Goal: Information Seeking & Learning: Learn about a topic

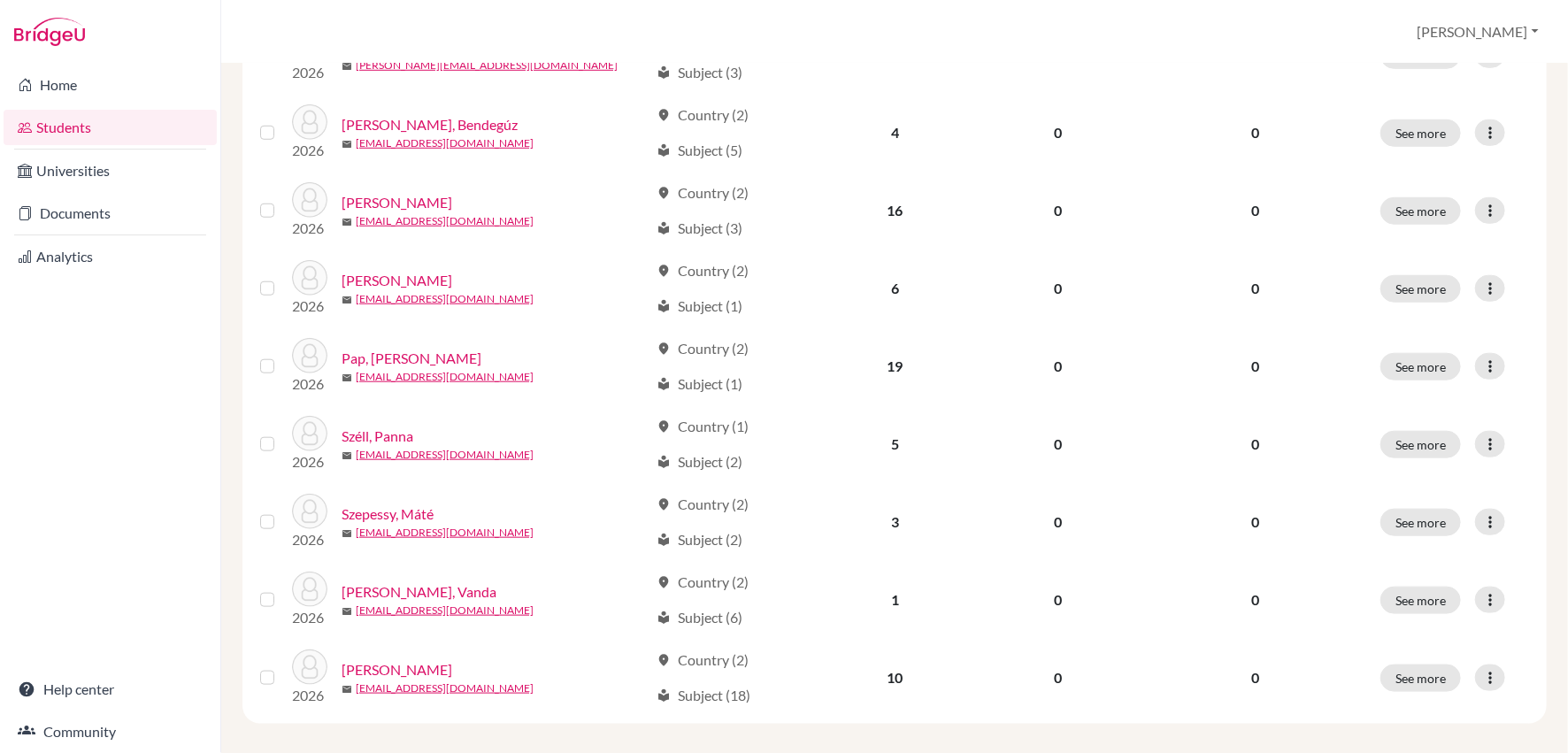
scroll to position [655, 0]
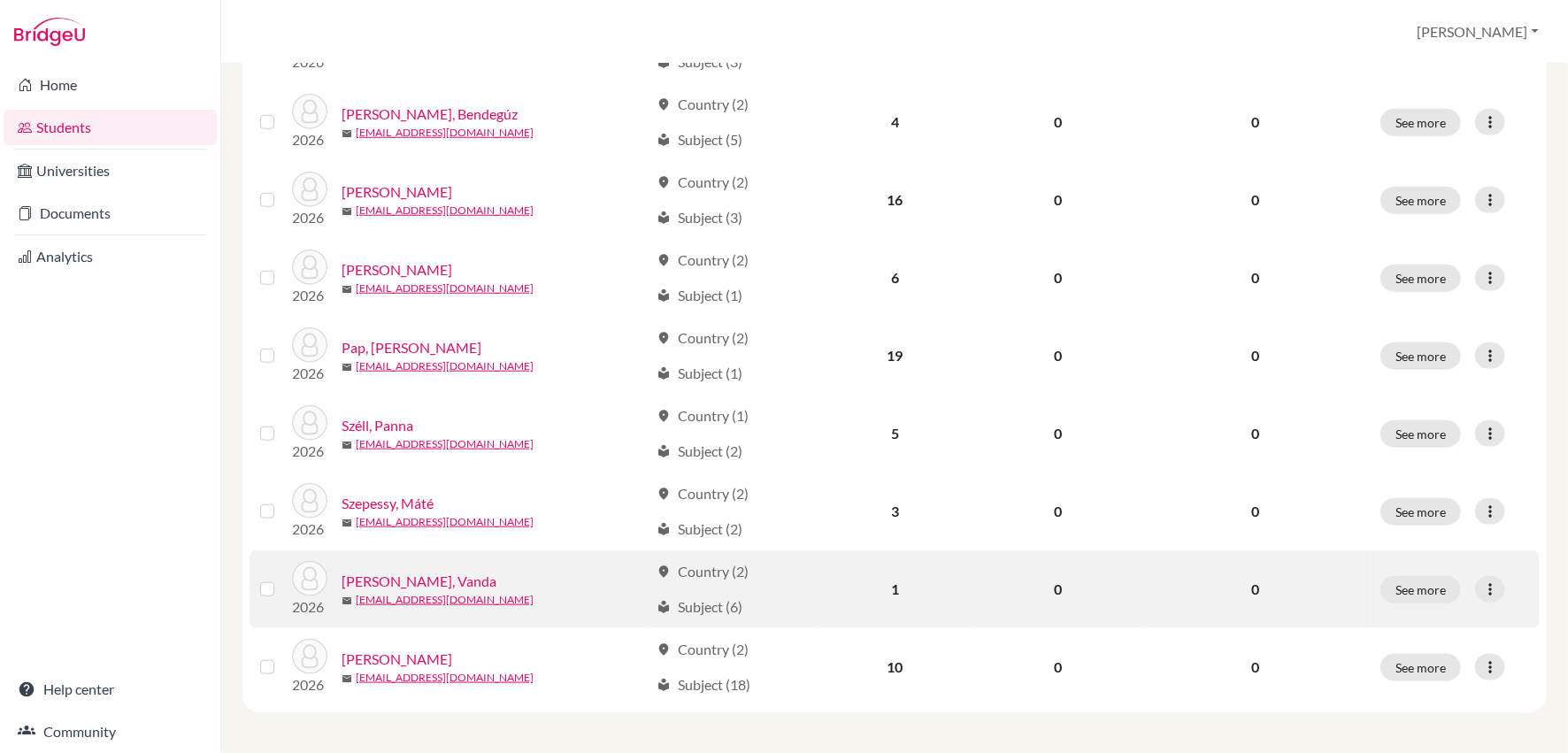
click at [396, 581] on link "[PERSON_NAME], Vanda" at bounding box center [419, 581] width 155 height 21
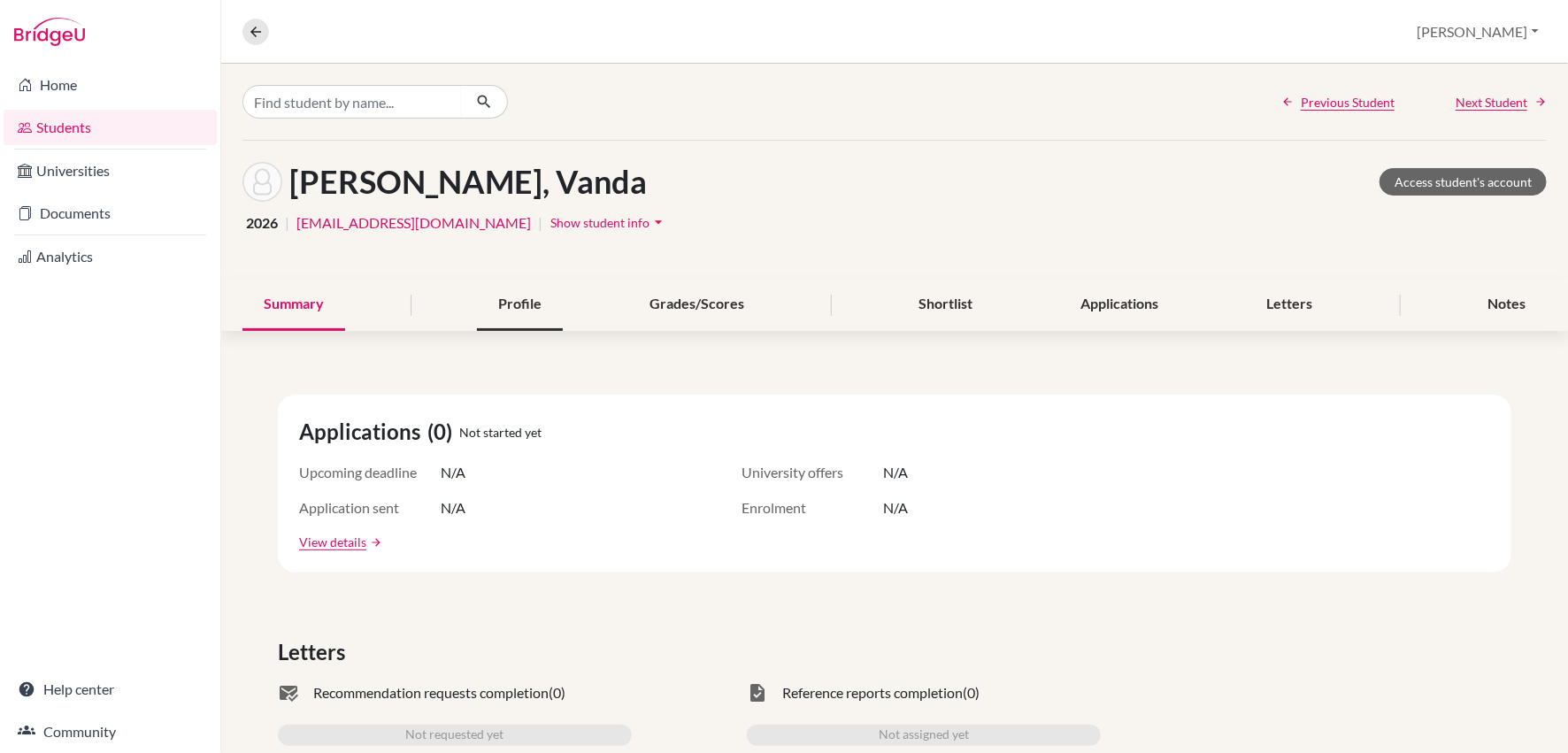
click at [540, 298] on div "Profile" at bounding box center [520, 305] width 86 height 52
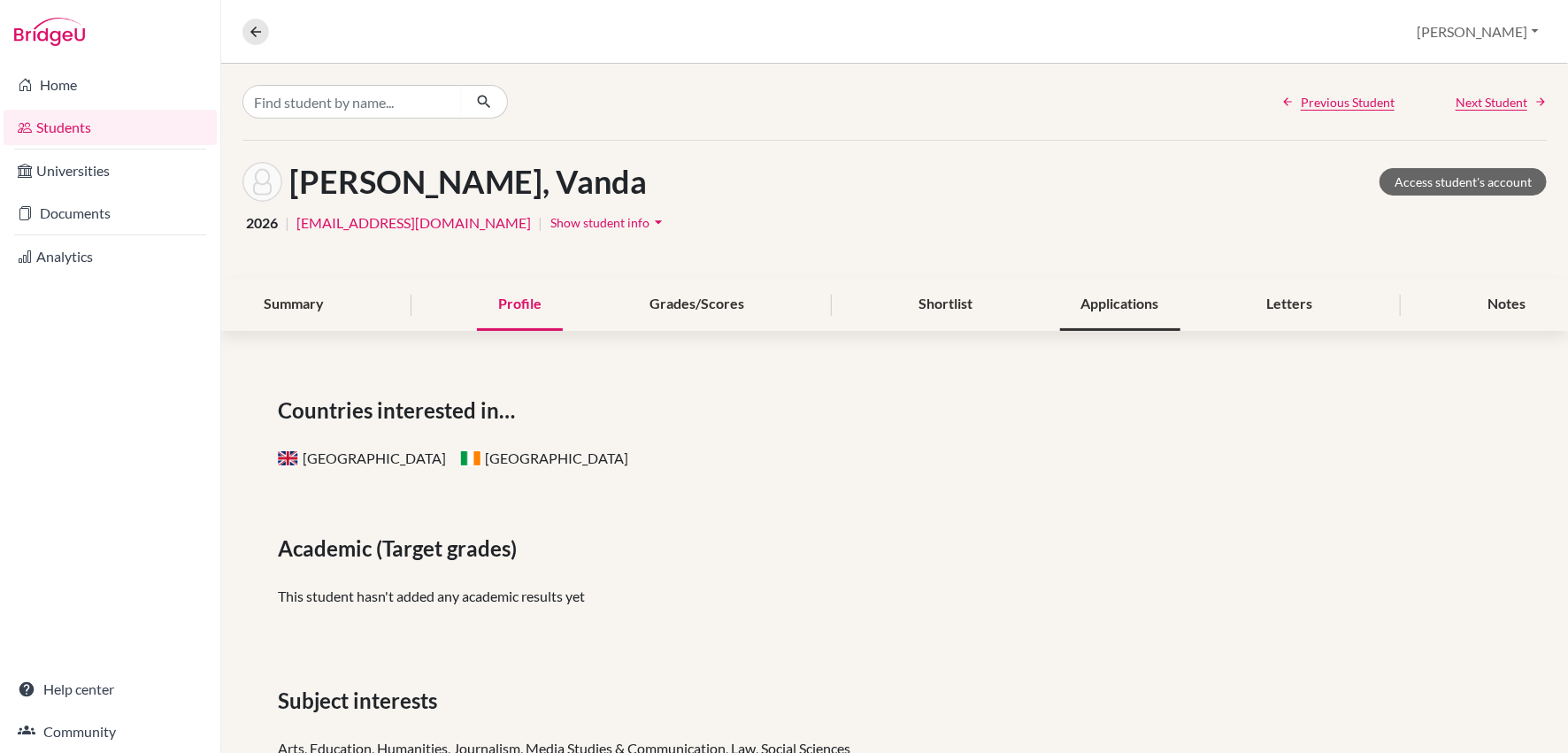
click at [1119, 300] on div "Applications" at bounding box center [1120, 305] width 120 height 52
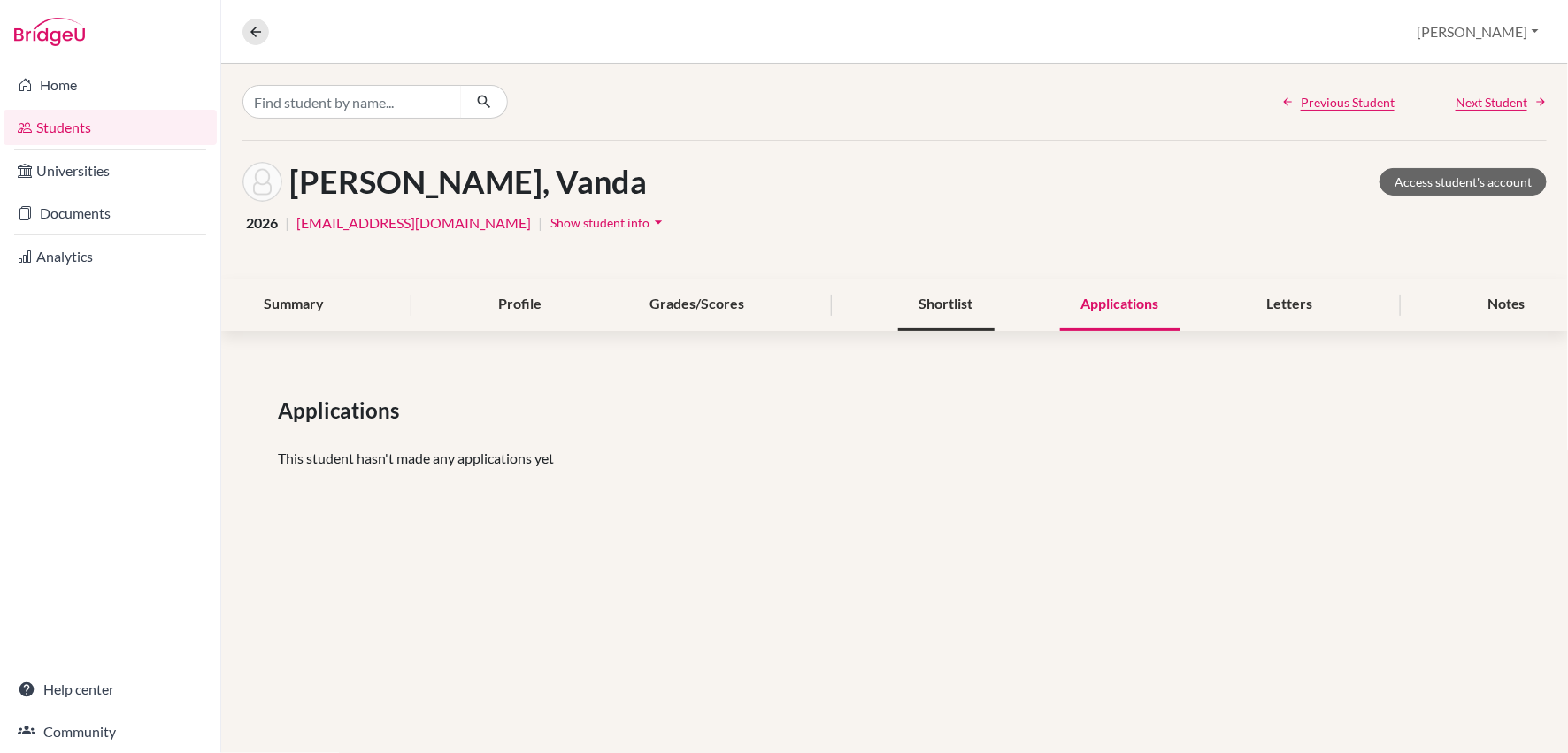
click at [915, 301] on div "Shortlist" at bounding box center [946, 305] width 96 height 52
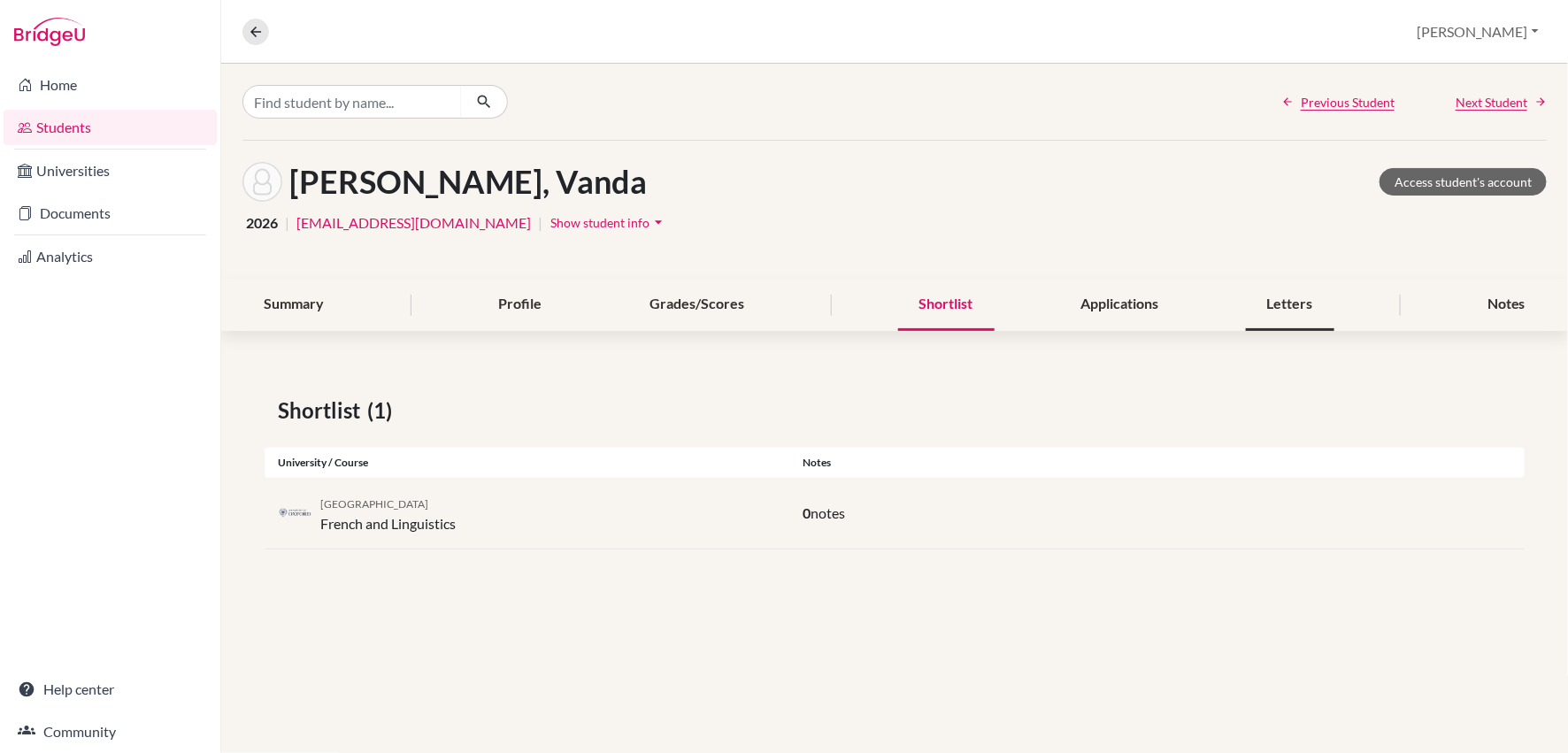
click at [1285, 303] on div "Letters" at bounding box center [1291, 305] width 89 height 52
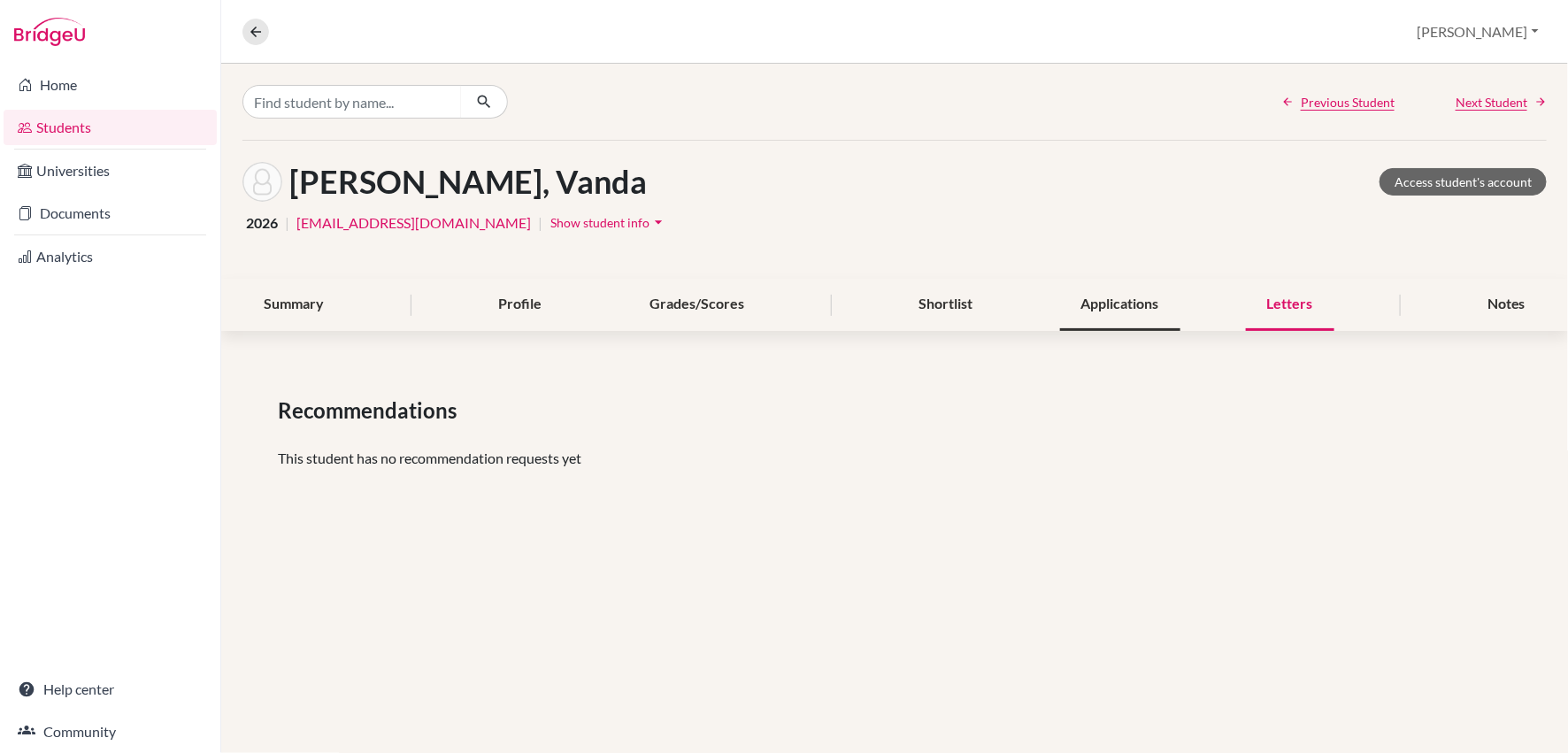
click at [1428, 310] on div "Summary Profile Grades/Scores Shortlist Applications Letters Notes" at bounding box center [895, 305] width 1305 height 52
click at [507, 303] on div "Profile" at bounding box center [520, 305] width 86 height 52
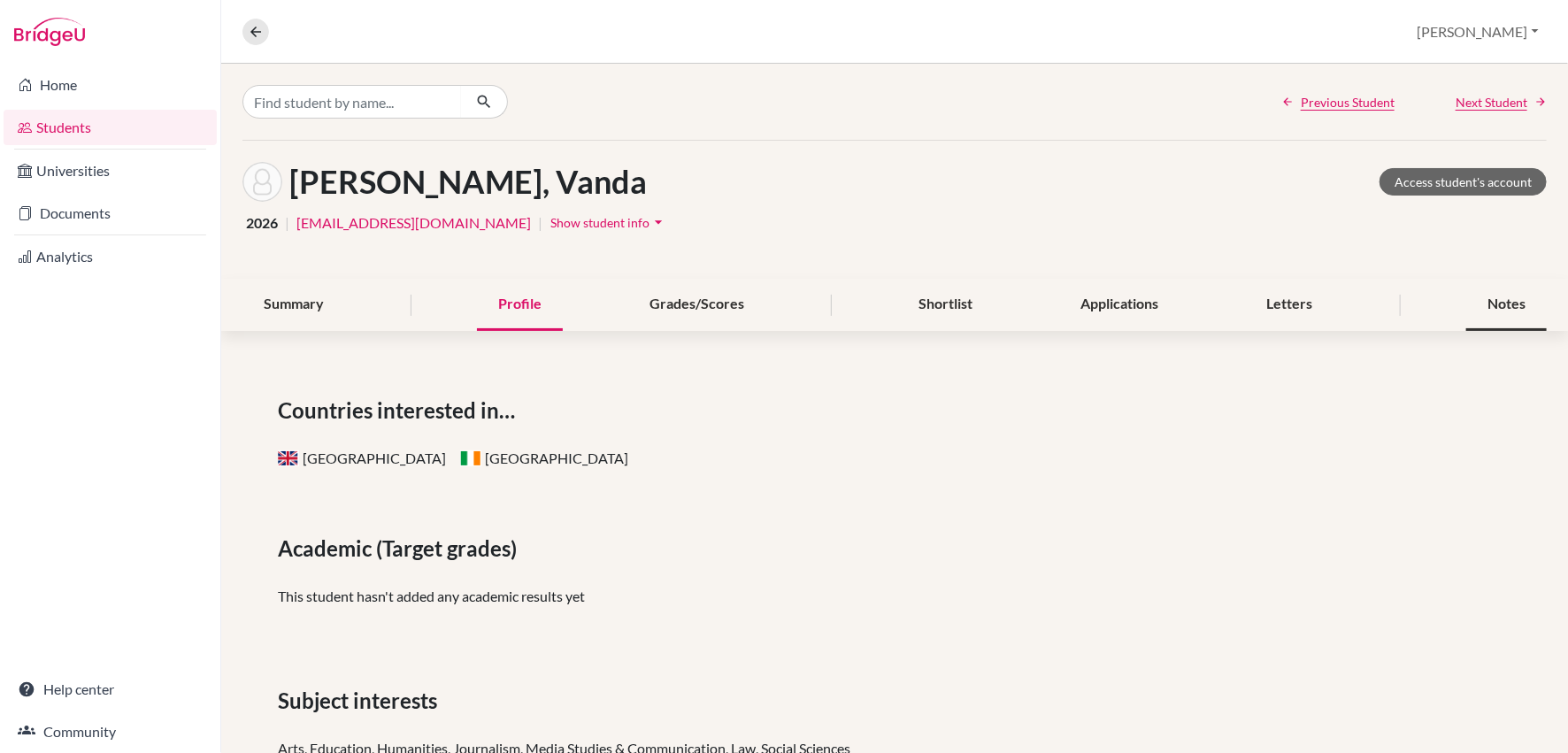
click at [1524, 298] on div "Notes" at bounding box center [1506, 305] width 81 height 52
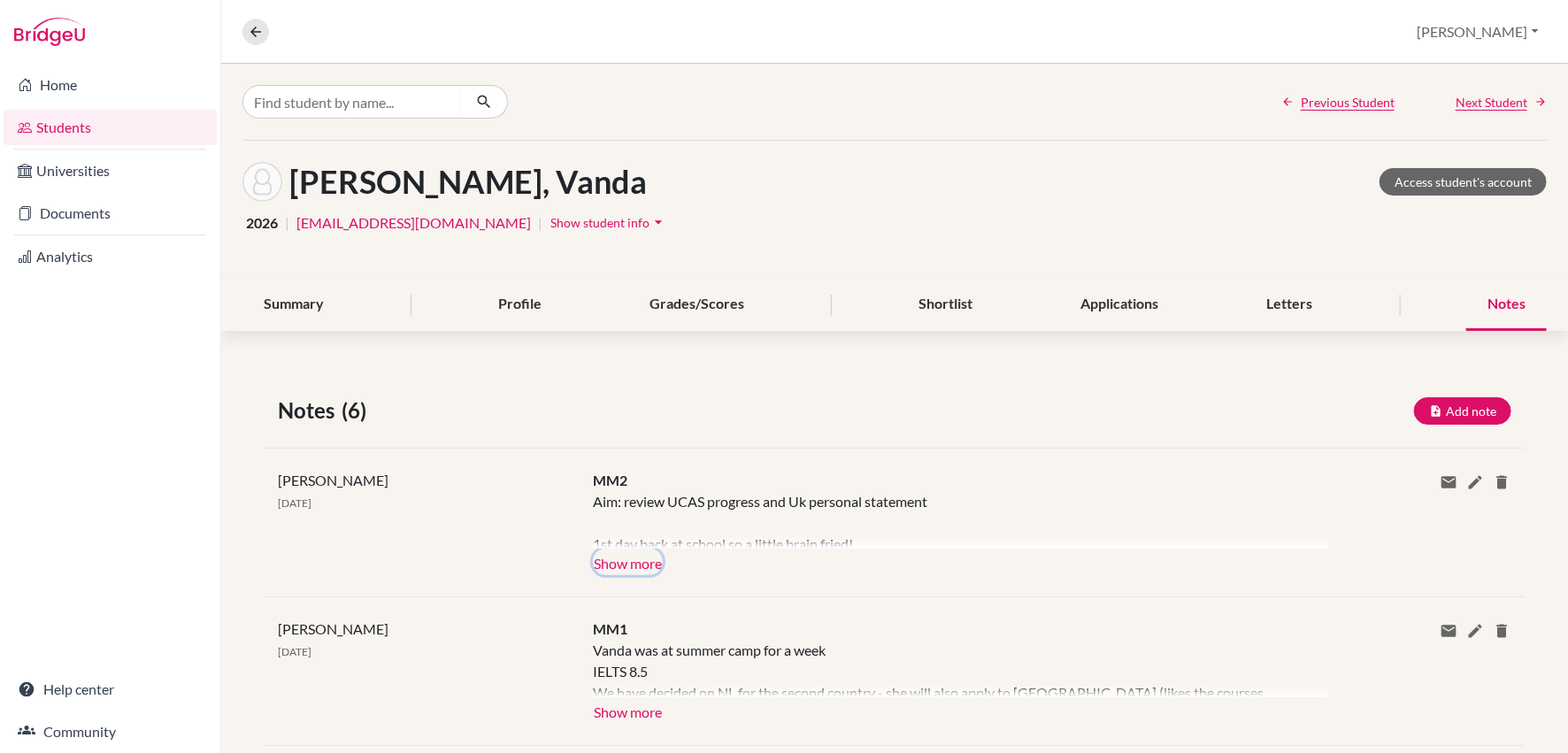
click at [625, 570] on button "Show more" at bounding box center [627, 561] width 70 height 27
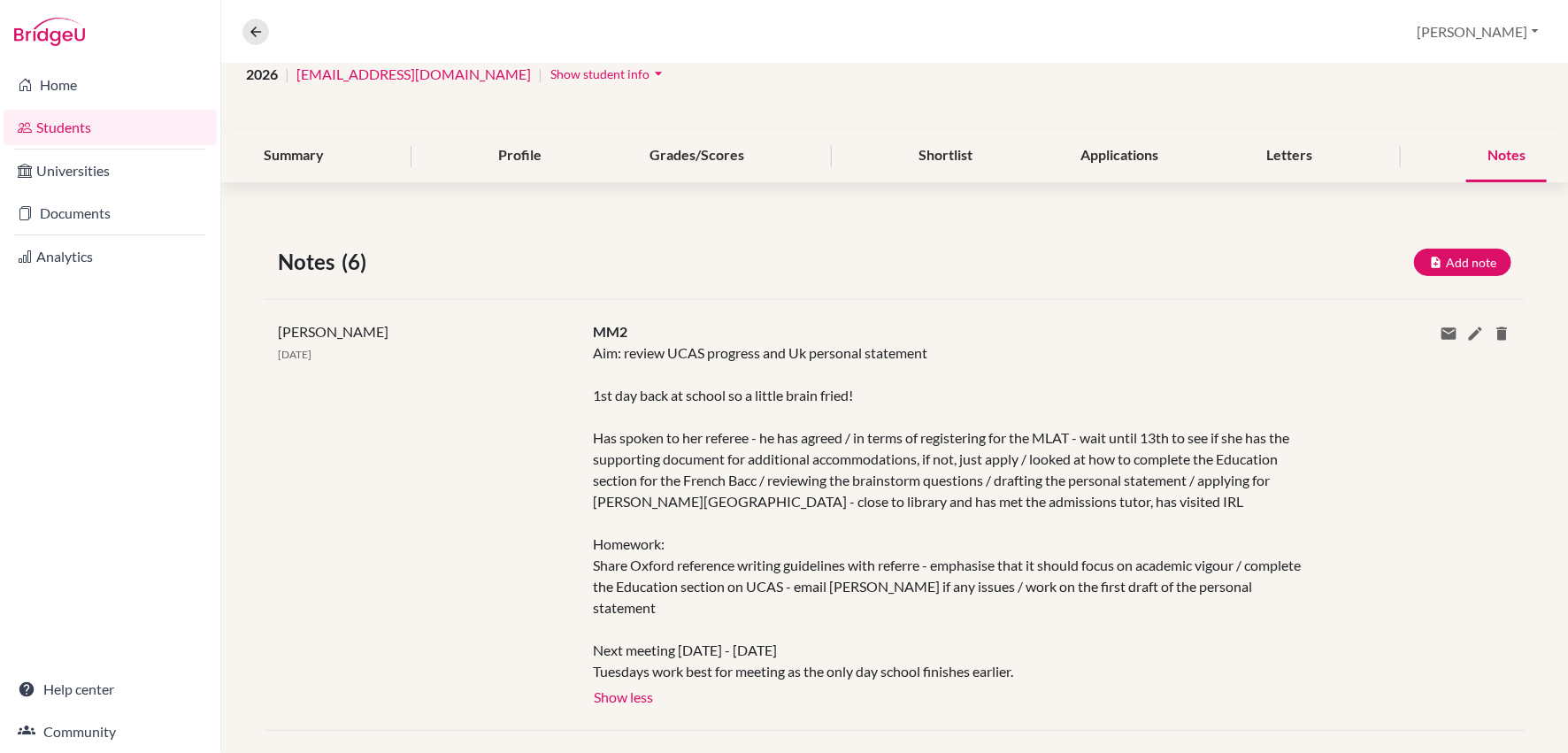
scroll to position [197, 0]
